Goal: Navigation & Orientation: Find specific page/section

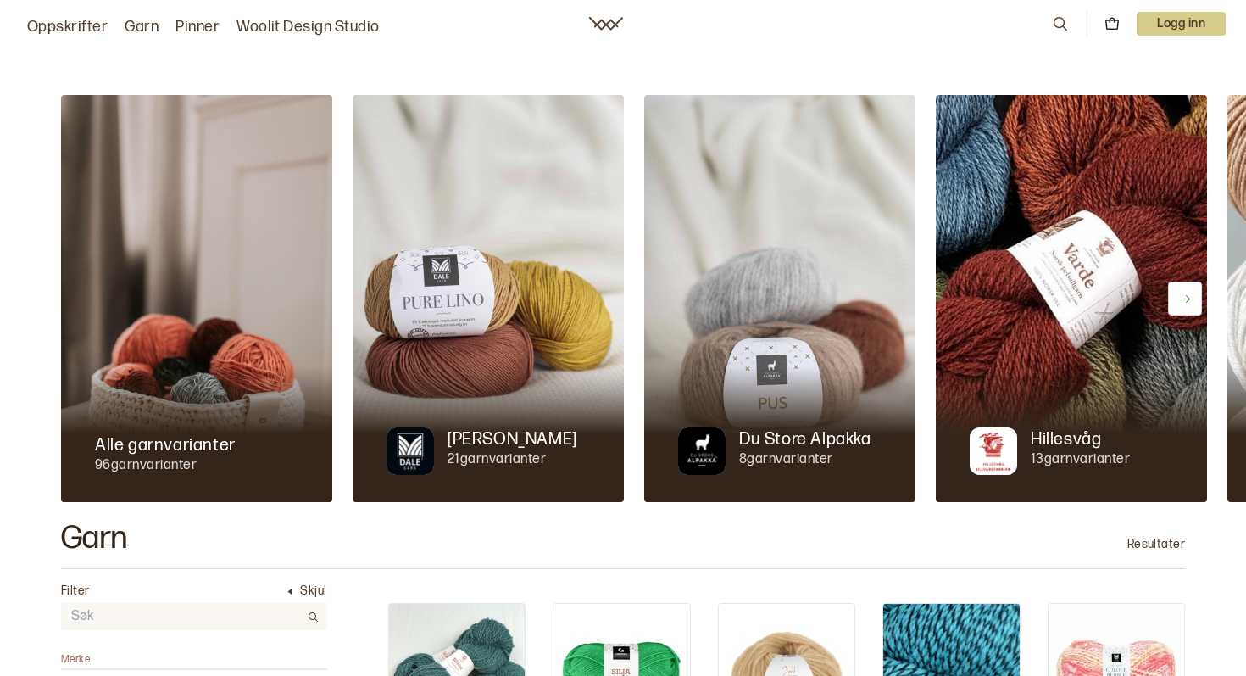
click at [615, 7] on nav "Oppskrifter Garn Pinner Woolit Design Studio 0 Logg inn" at bounding box center [623, 23] width 1246 height 47
click at [608, 34] on div "Oppskrifter Garn Pinner Woolit Design Studio 0 Logg inn" at bounding box center [623, 23] width 1246 height 31
click at [609, 22] on icon at bounding box center [606, 24] width 34 height 14
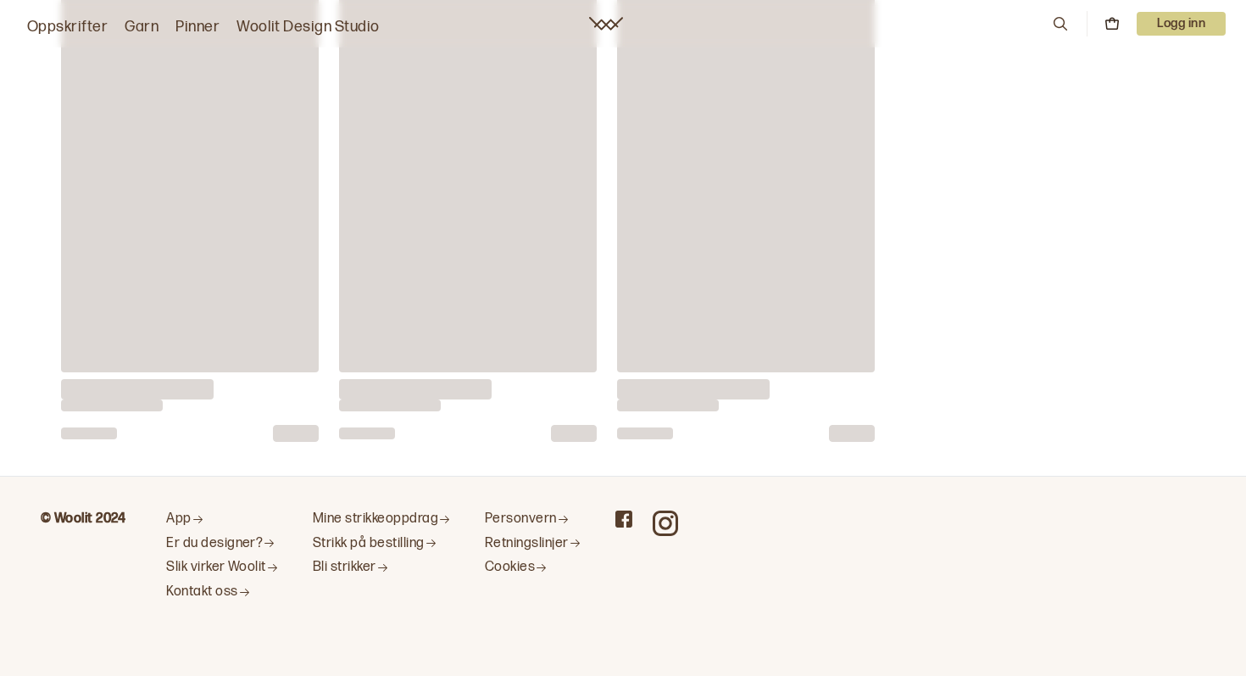
scroll to position [9005, 0]
click at [356, 540] on link "Strikk på bestilling" at bounding box center [382, 544] width 138 height 18
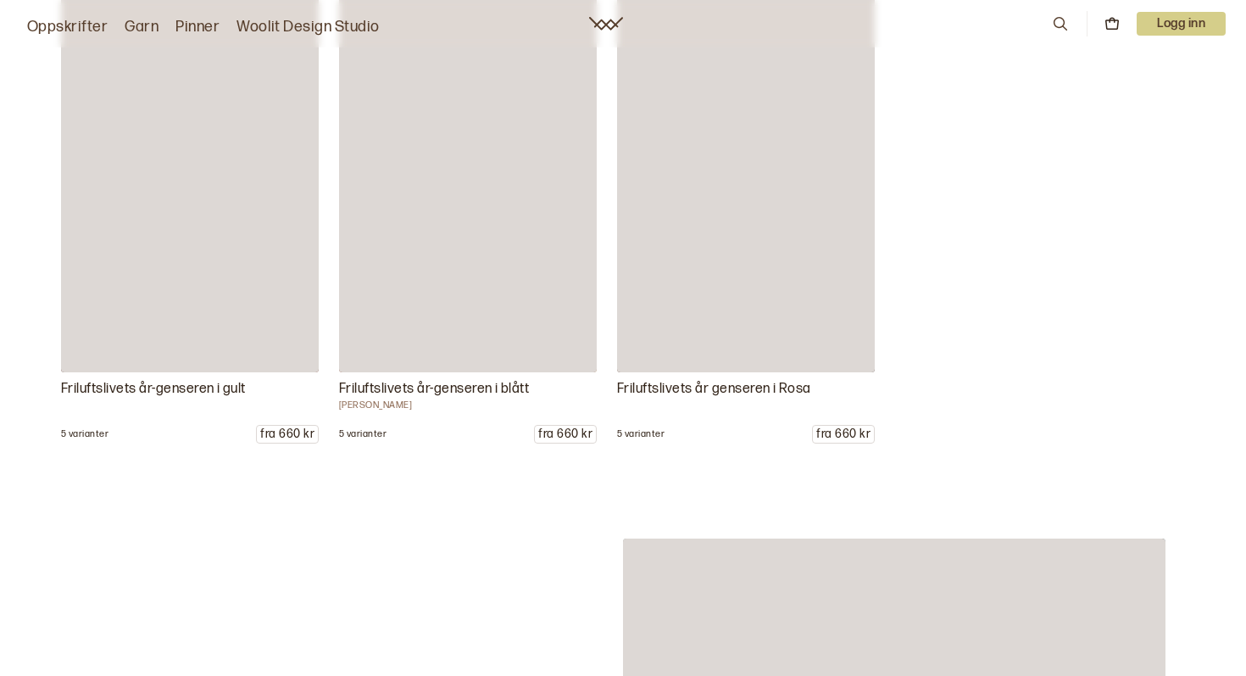
scroll to position [6671, 0]
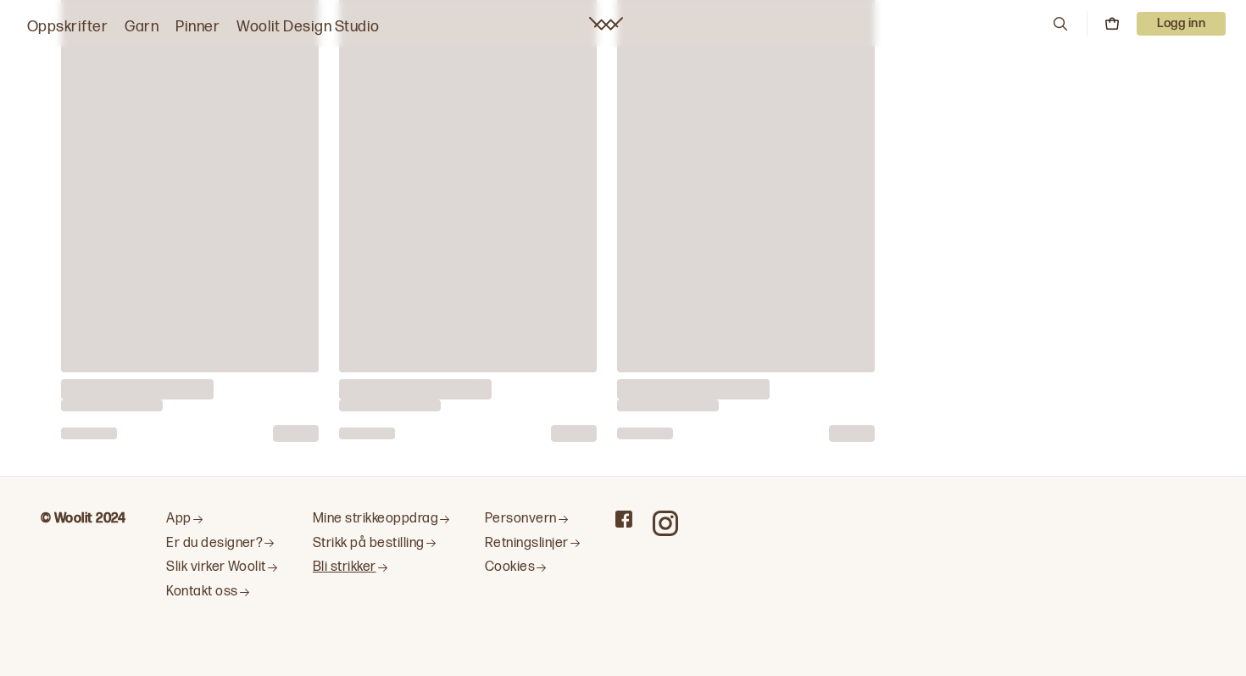
click at [362, 568] on link "Bli strikker" at bounding box center [382, 568] width 138 height 18
